Goal: Transaction & Acquisition: Download file/media

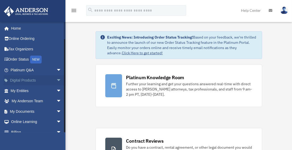
scroll to position [16, 0]
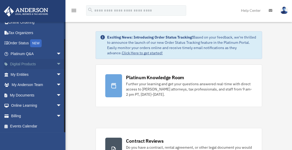
click at [56, 63] on span "arrow_drop_down" at bounding box center [61, 64] width 10 height 11
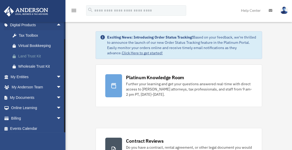
scroll to position [58, 0]
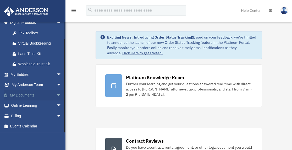
click at [28, 94] on link "My Documents arrow_drop_down" at bounding box center [37, 95] width 66 height 10
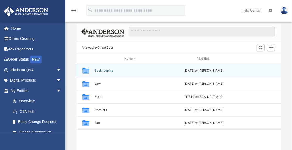
scroll to position [28, 0]
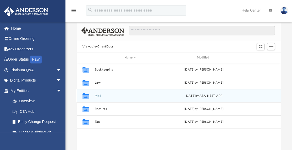
click at [165, 96] on button "Mail" at bounding box center [130, 95] width 71 height 3
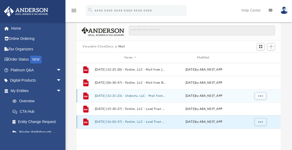
click at [115, 122] on button "[DATE] (16:02:47) - Faniler, LLC - Land Trust Documents from [PERSON_NAME].pdf" at bounding box center [130, 121] width 71 height 3
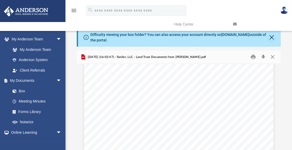
scroll to position [88, 0]
click at [262, 57] on button "Download" at bounding box center [263, 57] width 9 height 8
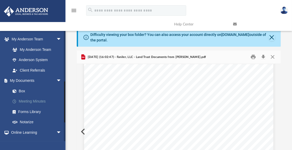
click at [36, 102] on link "Meeting Minutes" at bounding box center [38, 101] width 62 height 10
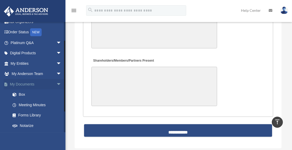
scroll to position [28, 0]
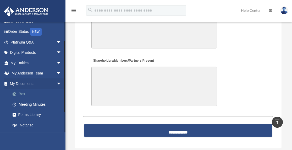
click at [22, 94] on link "Box" at bounding box center [38, 94] width 62 height 10
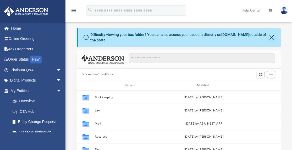
scroll to position [115, 200]
click at [22, 94] on link "My Entities arrow_drop_down" at bounding box center [37, 90] width 66 height 10
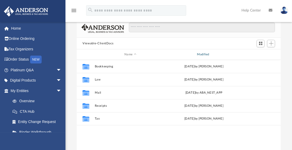
scroll to position [32, 0]
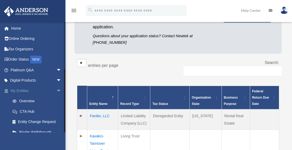
scroll to position [78, 0]
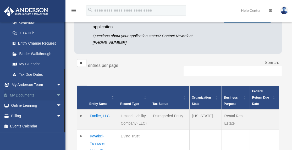
click at [28, 96] on link "My Documents arrow_drop_down" at bounding box center [37, 95] width 66 height 10
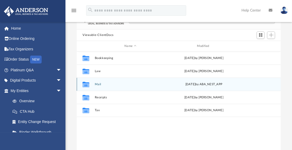
scroll to position [39, 0]
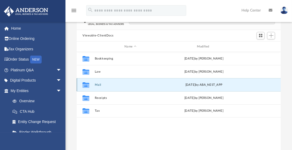
click at [98, 85] on button "Mail" at bounding box center [130, 84] width 71 height 3
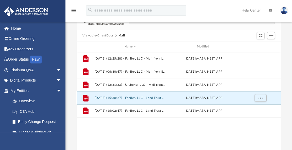
click at [114, 96] on button "2025.09.12 (15:30:27) - Faniler, LLC - Land Trust Documents.pdf" at bounding box center [130, 97] width 71 height 3
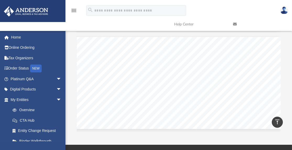
scroll to position [0, 0]
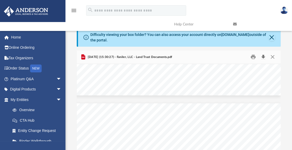
click at [263, 57] on button "Download" at bounding box center [263, 57] width 9 height 8
